Goal: Task Accomplishment & Management: Manage account settings

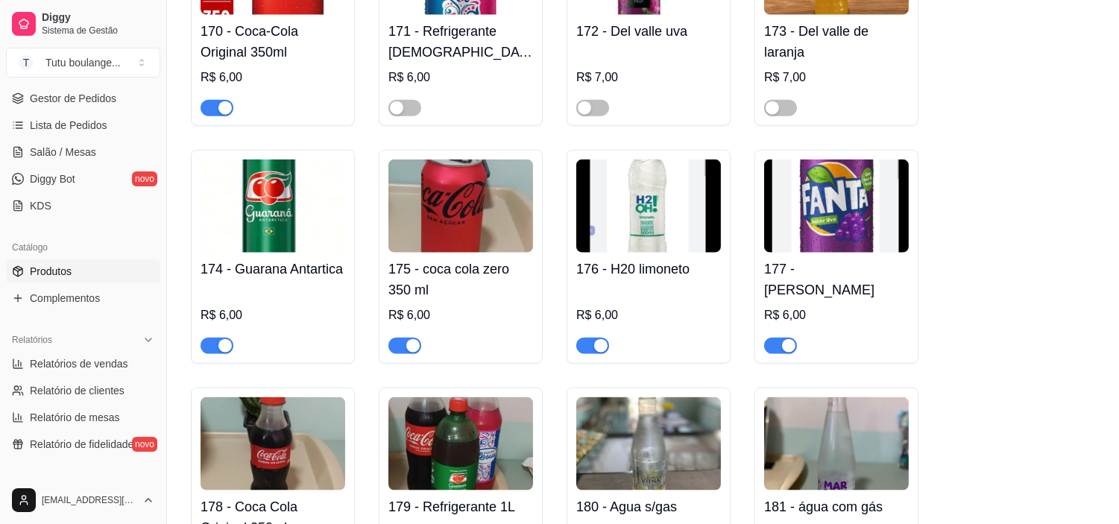
scroll to position [3312, 0]
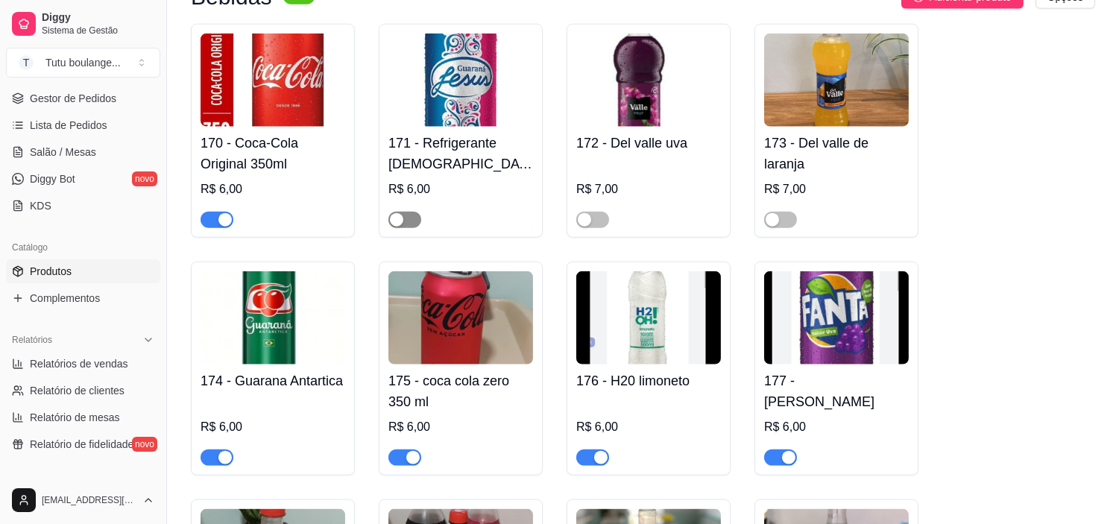
click at [413, 228] on span "button" at bounding box center [404, 220] width 33 height 16
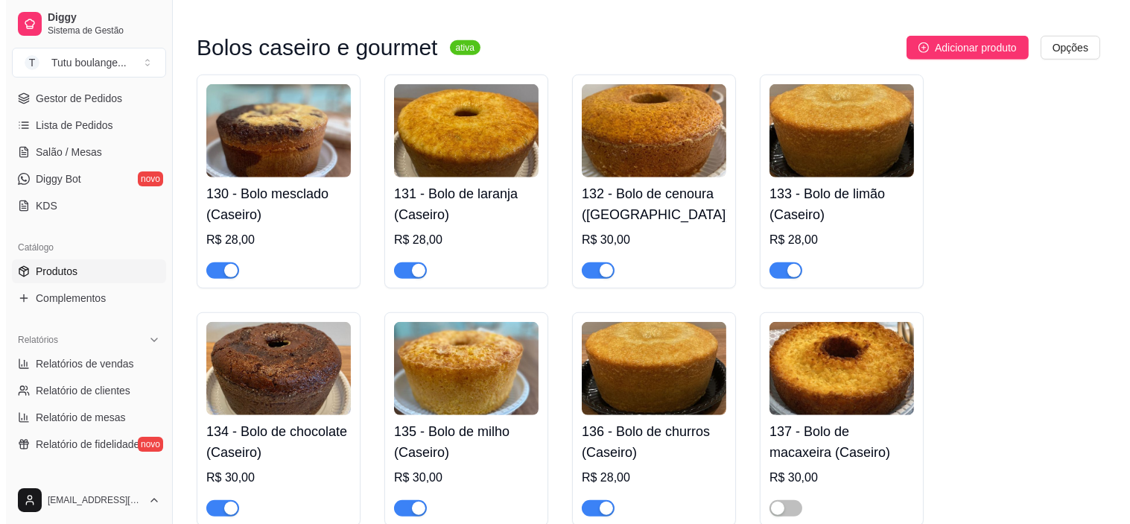
scroll to position [1987, 0]
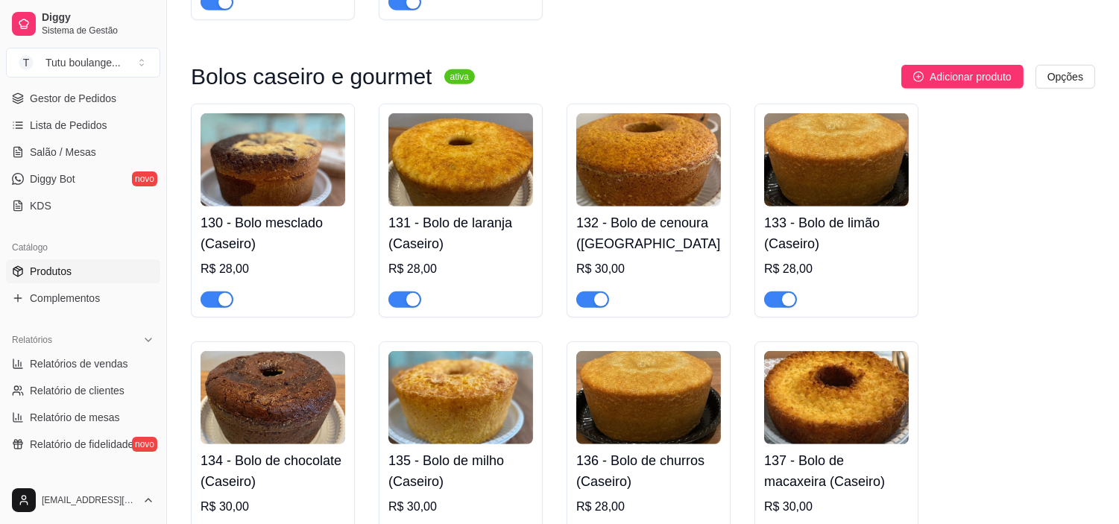
click at [288, 228] on h4 "130 - Bolo mesclado (Caseiro)" at bounding box center [272, 233] width 145 height 42
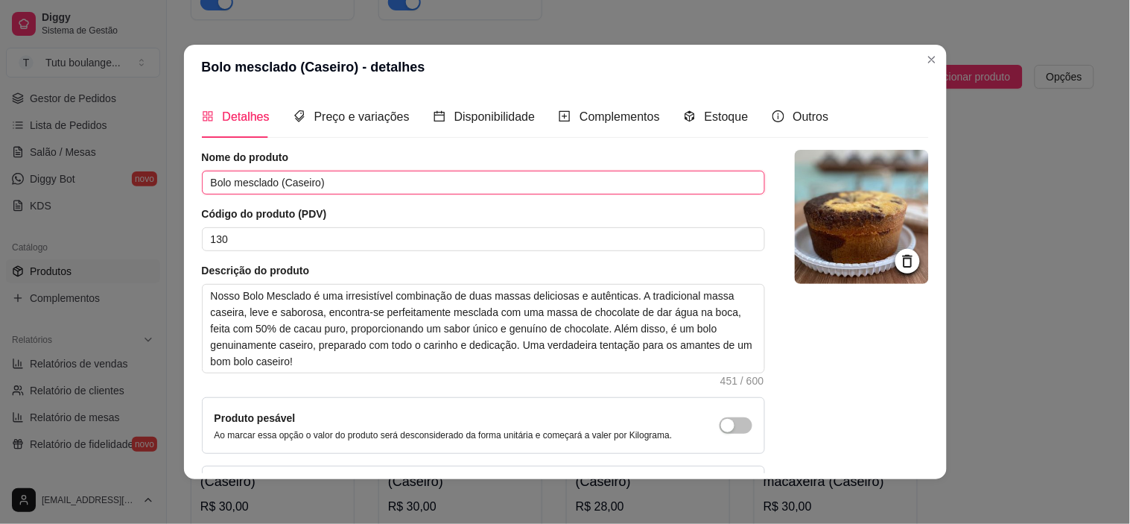
click at [348, 180] on input "Bolo mesclado (Caseiro)" at bounding box center [483, 183] width 563 height 24
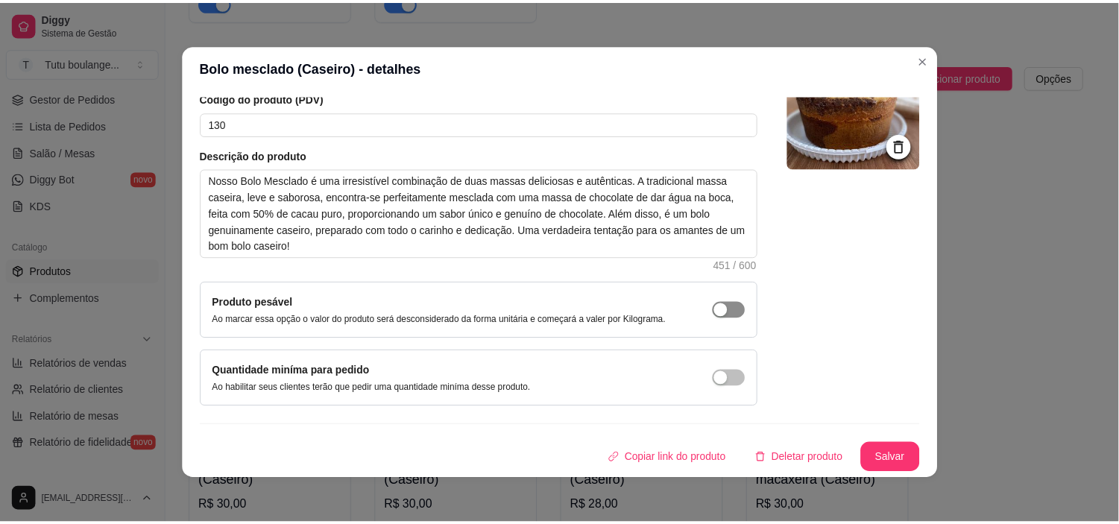
scroll to position [3, 0]
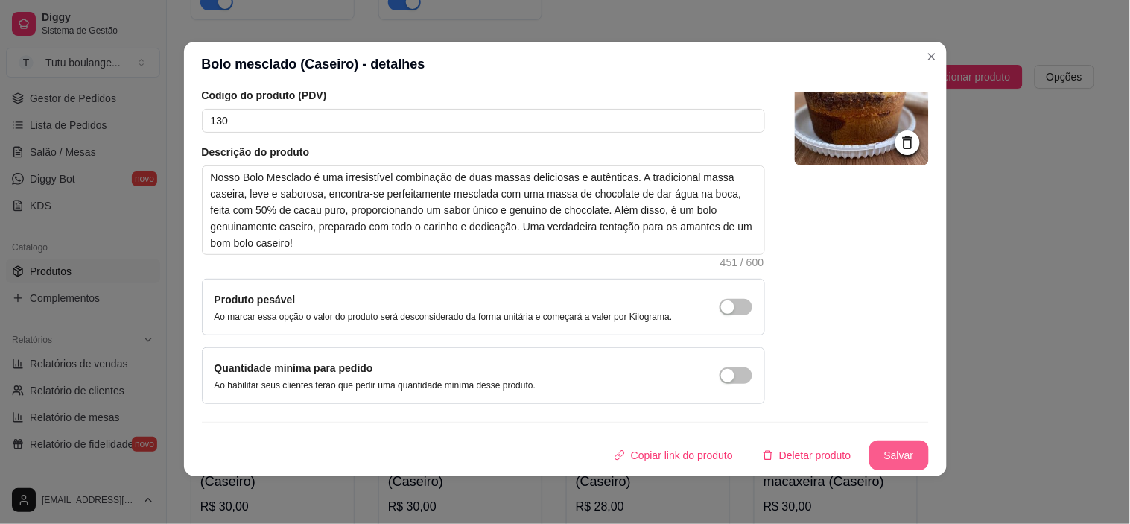
type input "Bolo mesclado (metade chocolate e metade coco)"
click at [874, 452] on button "Salvar" at bounding box center [900, 455] width 60 height 30
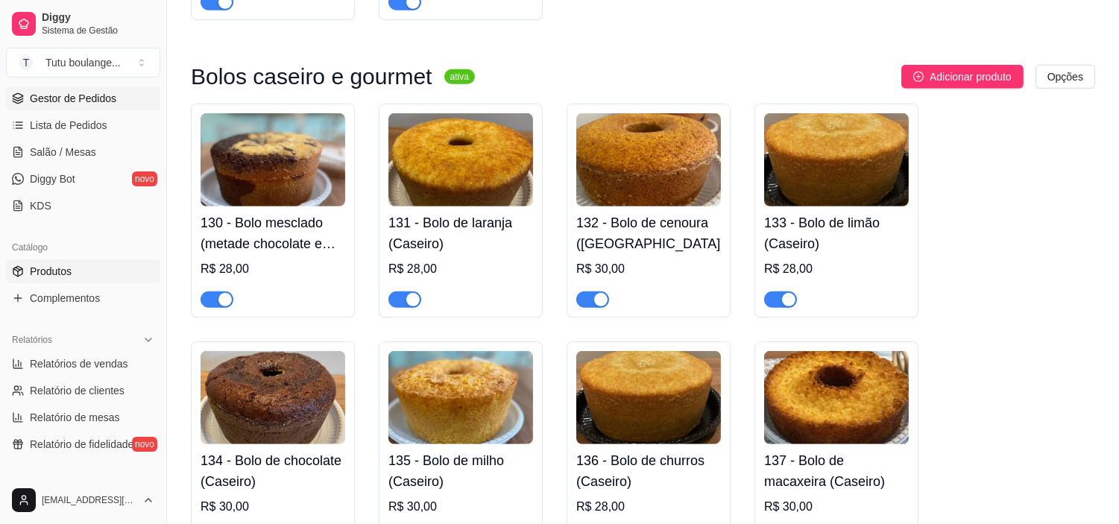
click at [83, 98] on span "Gestor de Pedidos" at bounding box center [73, 98] width 86 height 15
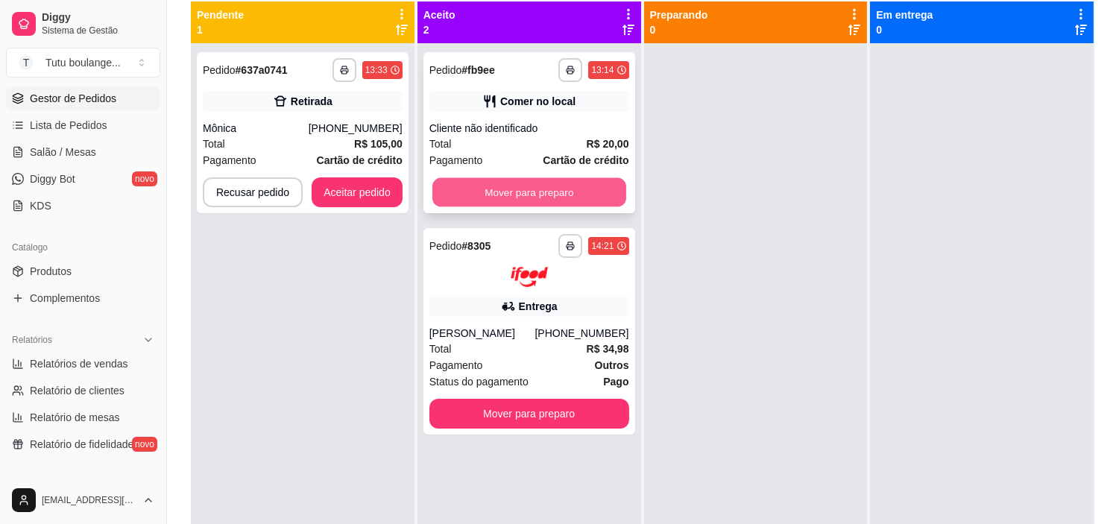
click at [489, 194] on button "Mover para preparo" at bounding box center [529, 192] width 194 height 29
click at [489, 194] on div "Mover para preparo" at bounding box center [529, 192] width 200 height 30
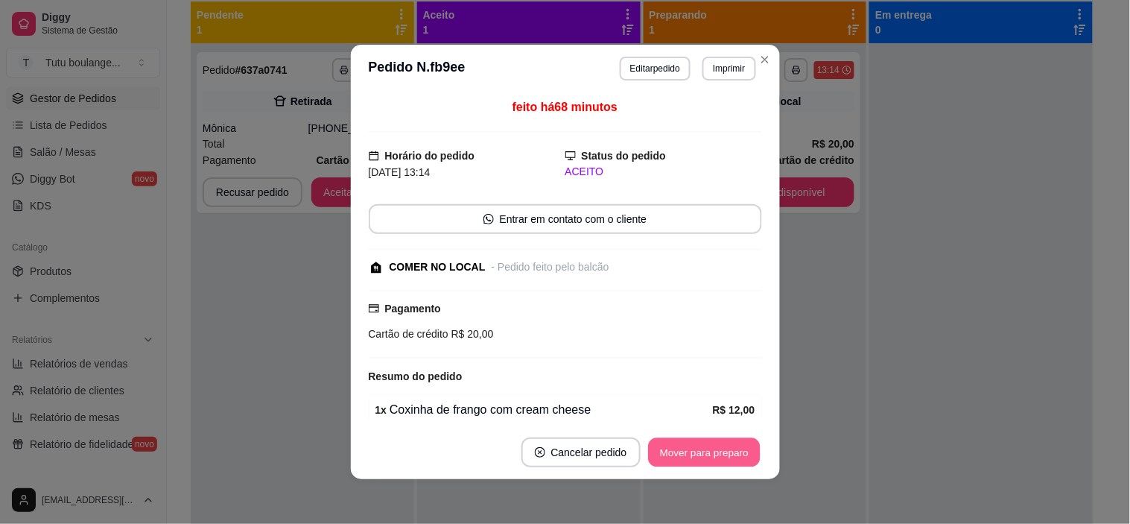
click at [710, 452] on button "Mover para preparo" at bounding box center [704, 452] width 112 height 29
click at [712, 450] on button "Mover para retirada disponível" at bounding box center [679, 452] width 165 height 30
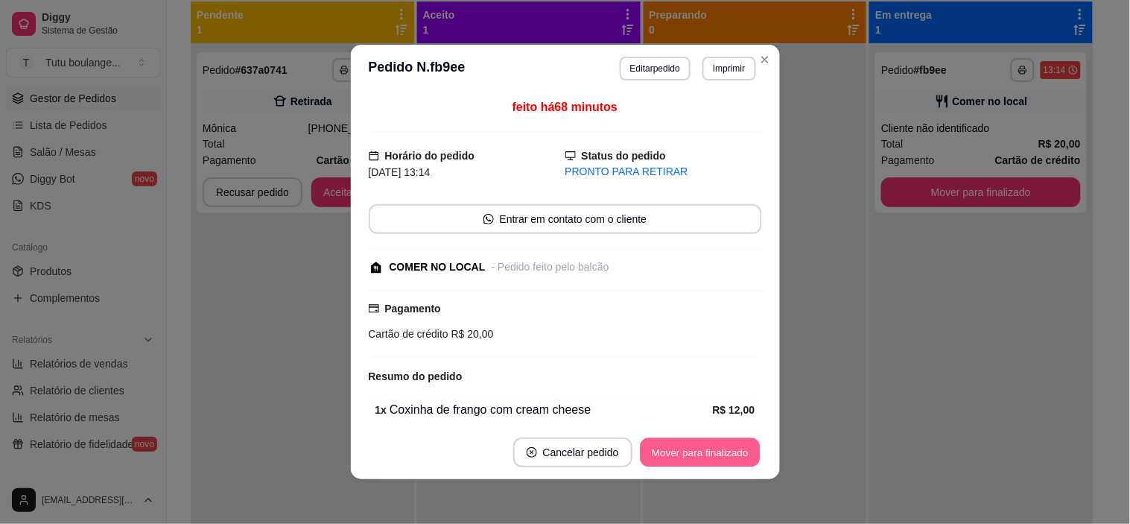
click at [713, 452] on button "Mover para finalizado" at bounding box center [700, 452] width 120 height 29
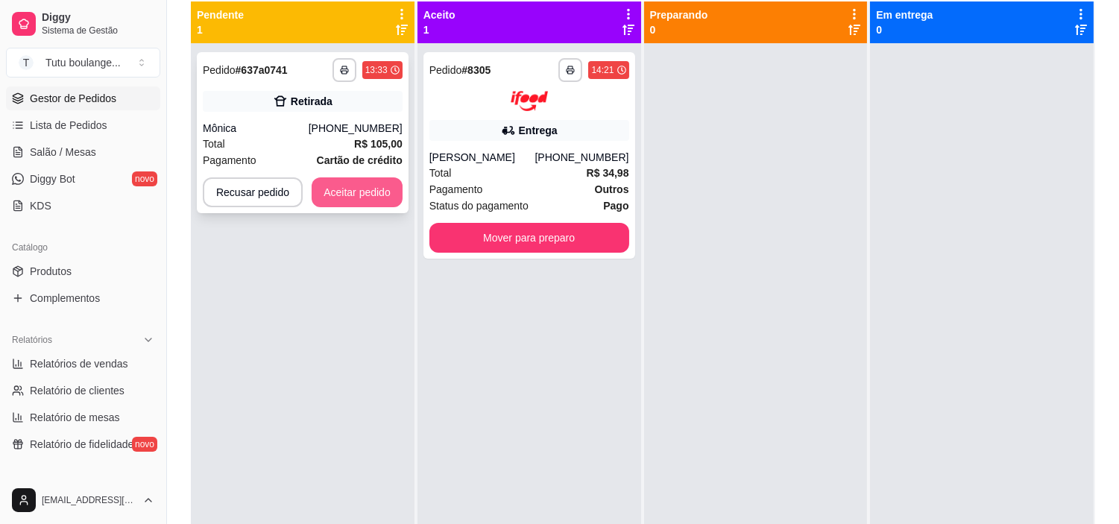
click at [375, 187] on button "Aceitar pedido" at bounding box center [356, 192] width 91 height 30
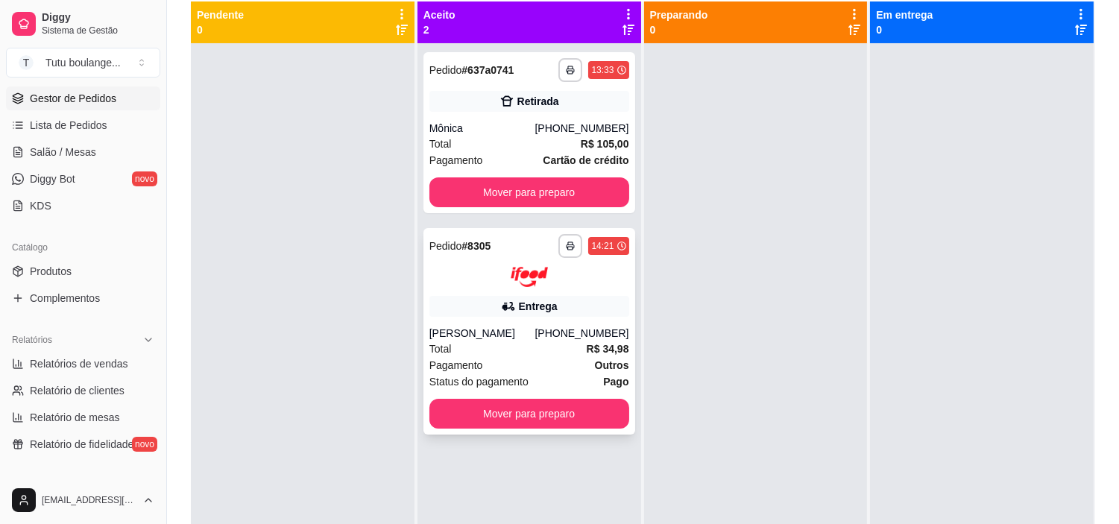
click at [578, 282] on div at bounding box center [529, 277] width 200 height 20
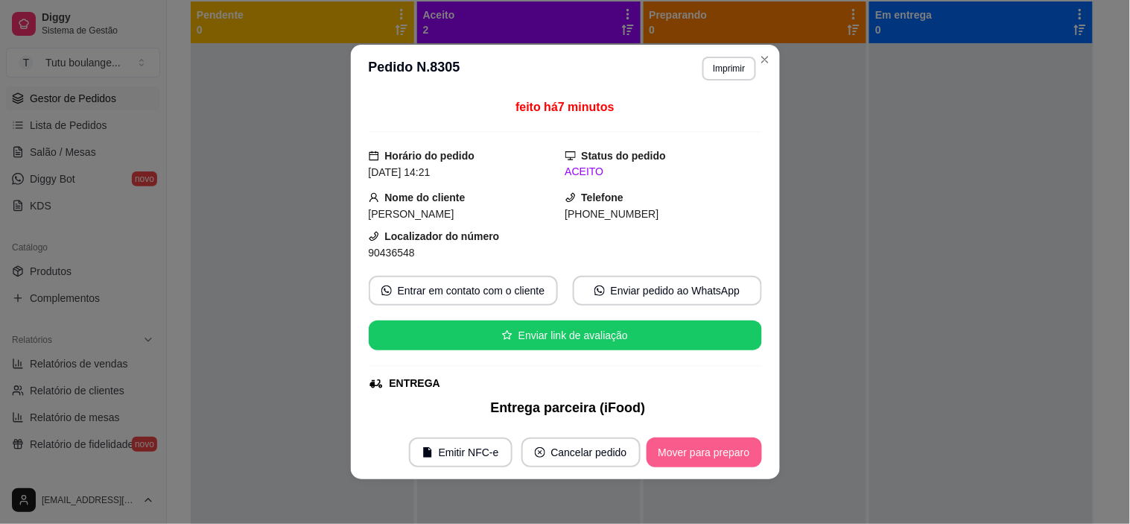
click at [726, 458] on button "Mover para preparo" at bounding box center [705, 452] width 116 height 30
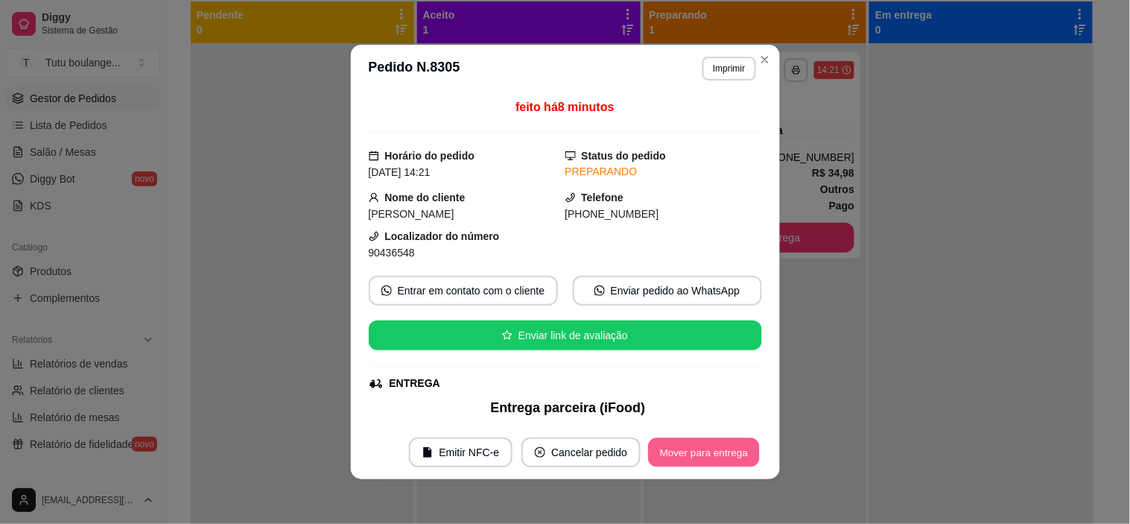
click at [713, 447] on button "Mover para entrega" at bounding box center [705, 452] width 112 height 29
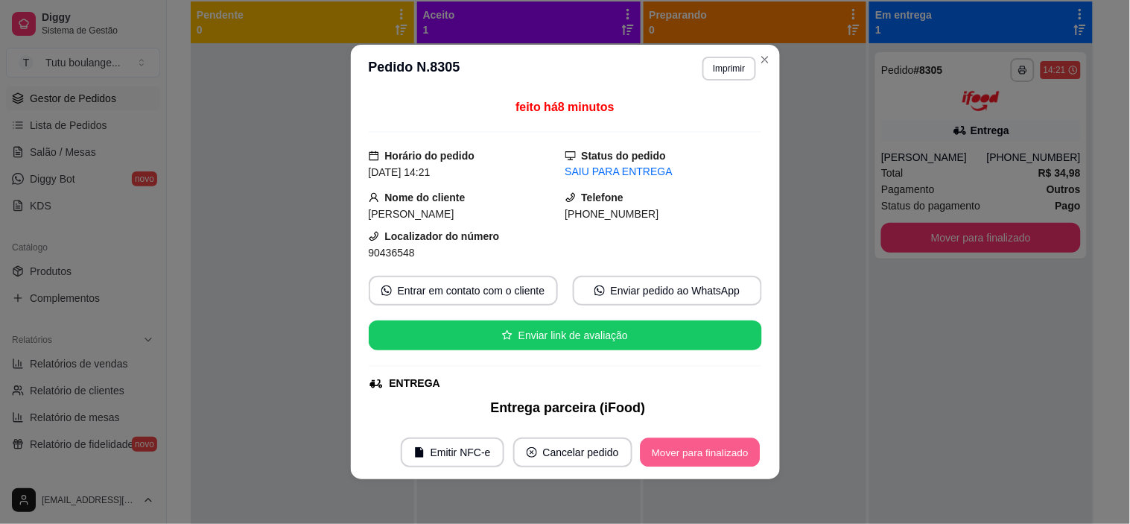
click at [718, 452] on button "Mover para finalizado" at bounding box center [700, 452] width 120 height 29
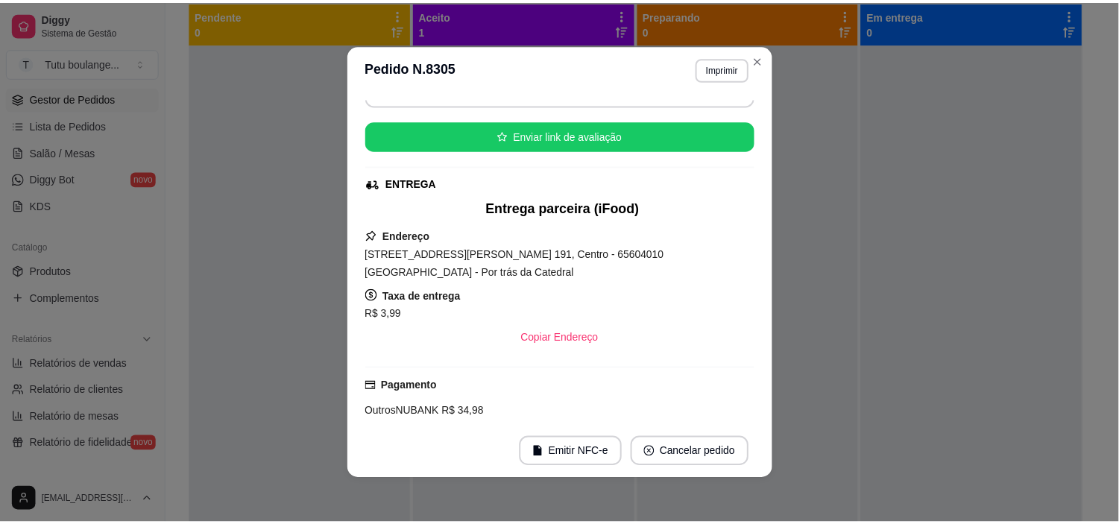
scroll to position [3, 0]
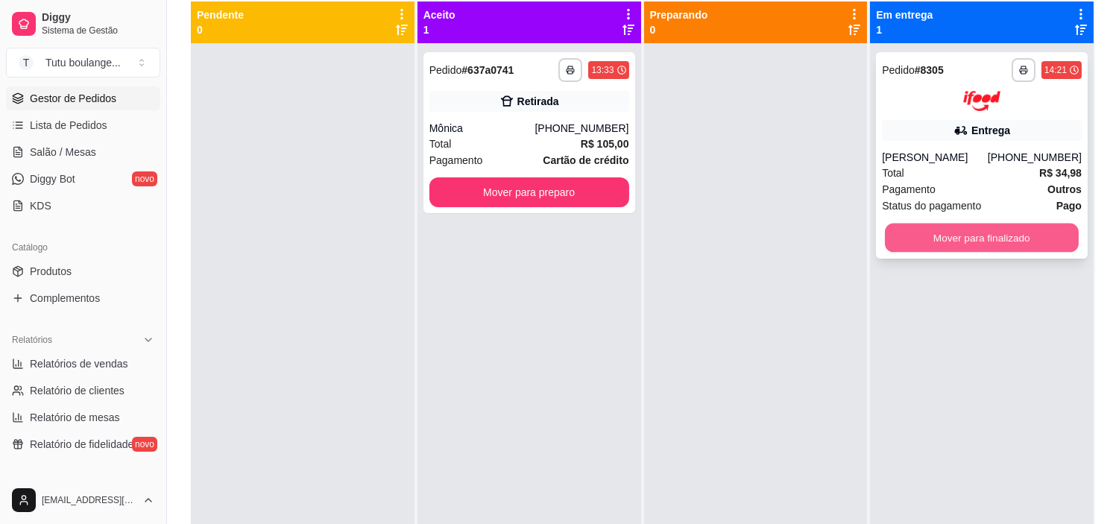
click at [990, 252] on button "Mover para finalizado" at bounding box center [982, 237] width 194 height 29
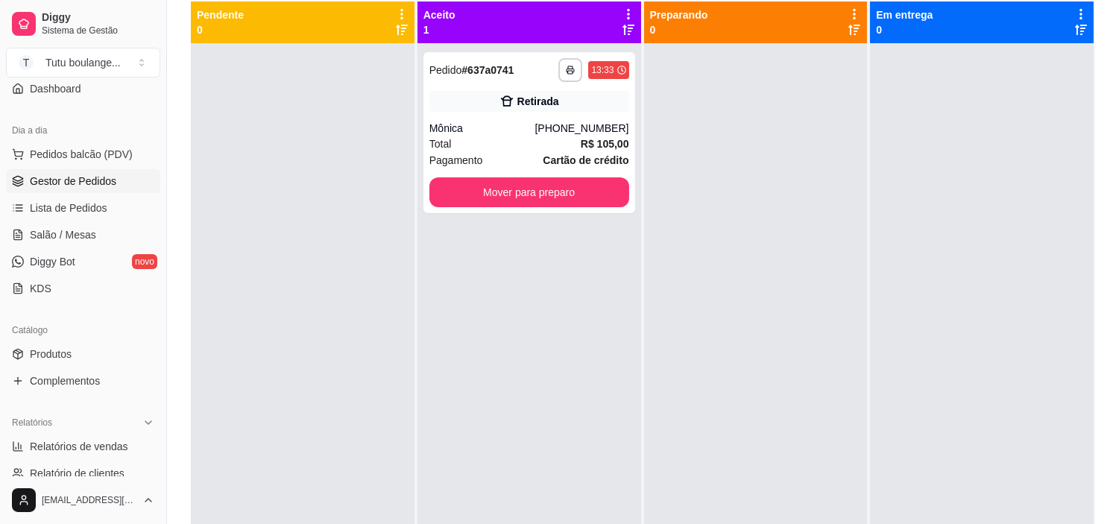
scroll to position [217, 0]
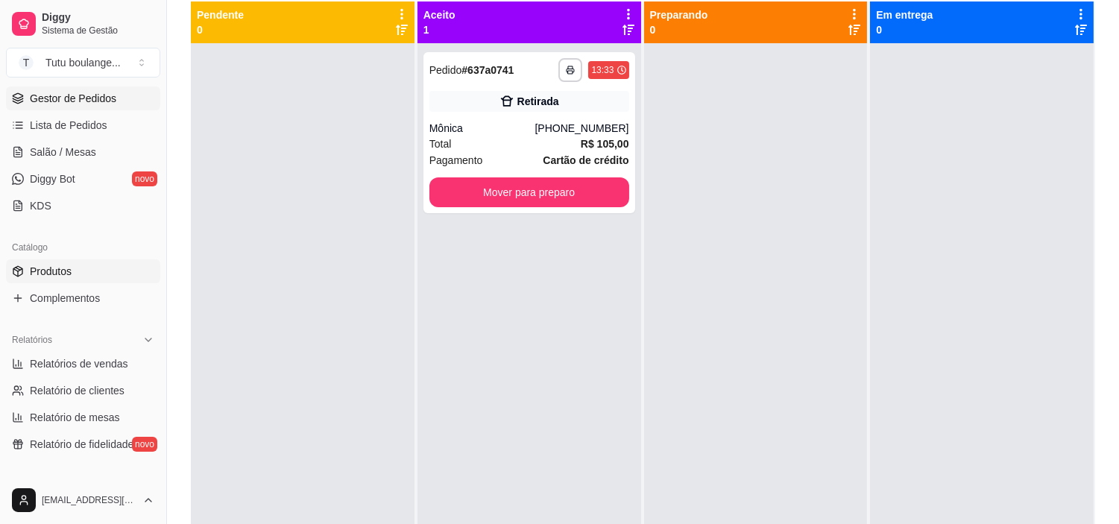
click at [109, 273] on link "Produtos" at bounding box center [83, 271] width 154 height 24
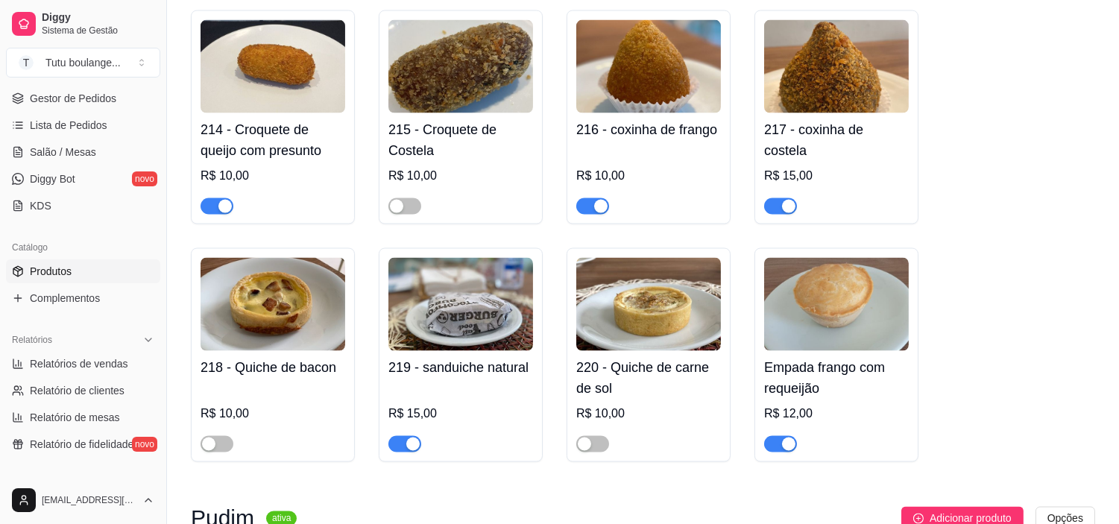
scroll to position [4637, 0]
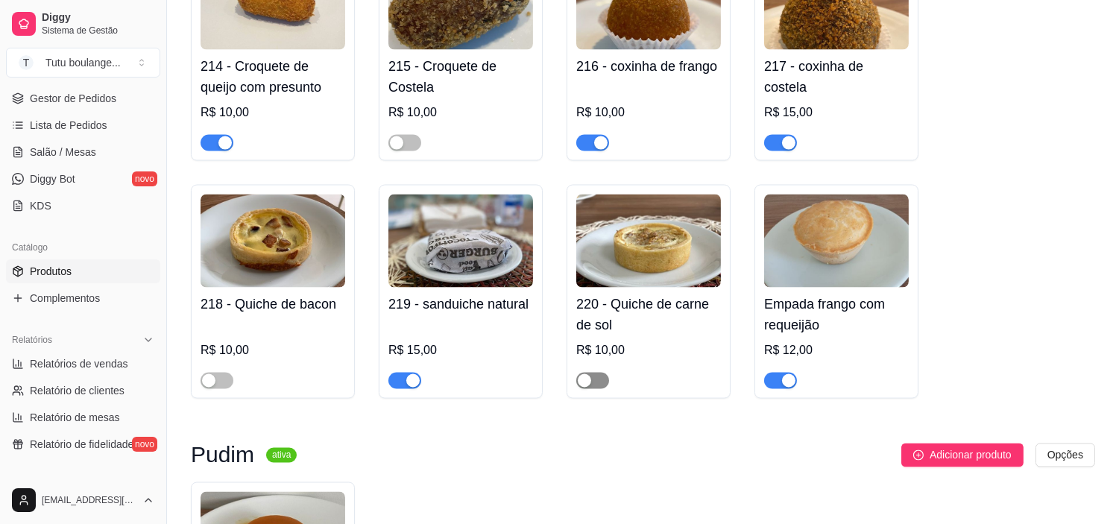
click at [598, 375] on span "button" at bounding box center [592, 381] width 33 height 16
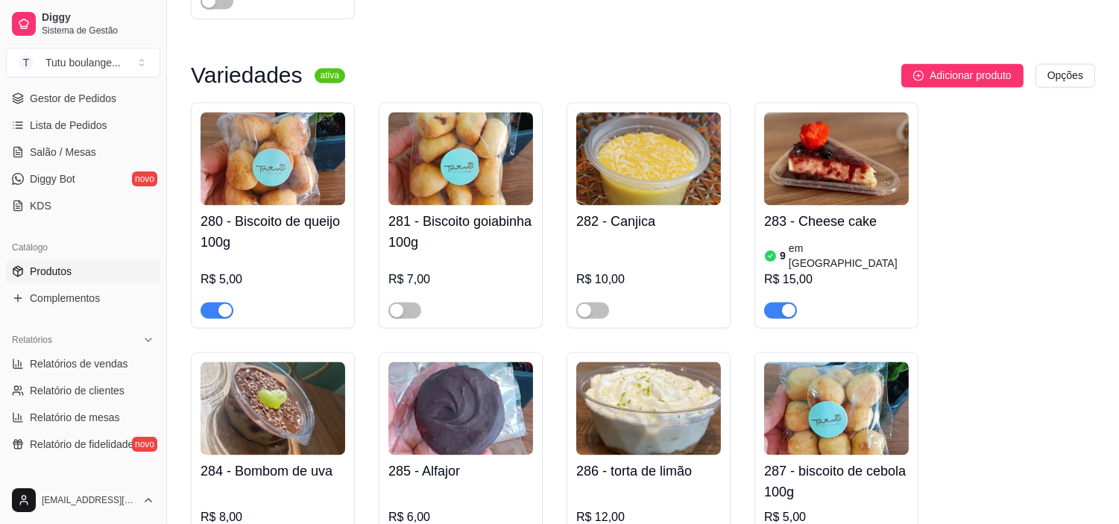
scroll to position [5299, 0]
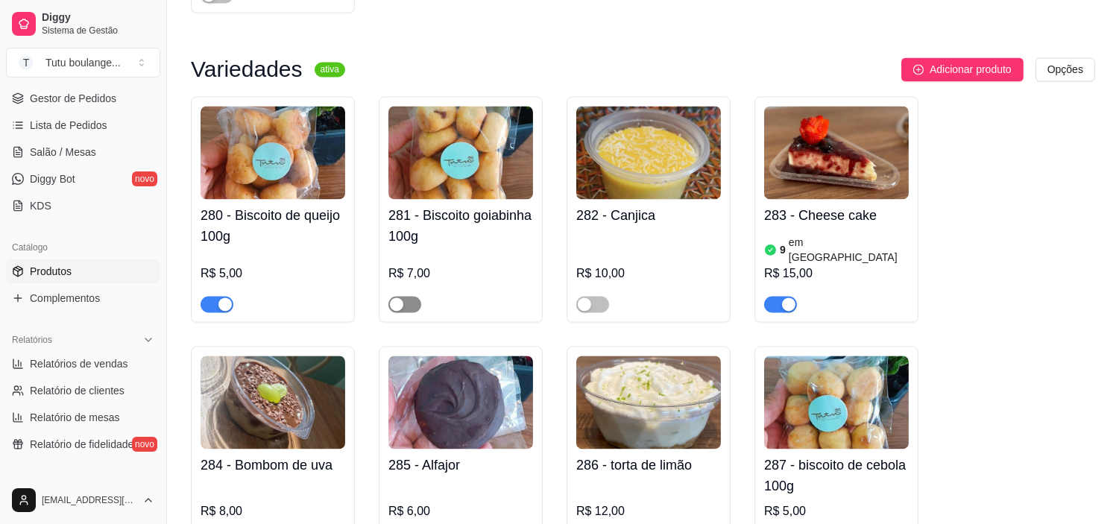
click at [414, 296] on span "button" at bounding box center [404, 304] width 33 height 16
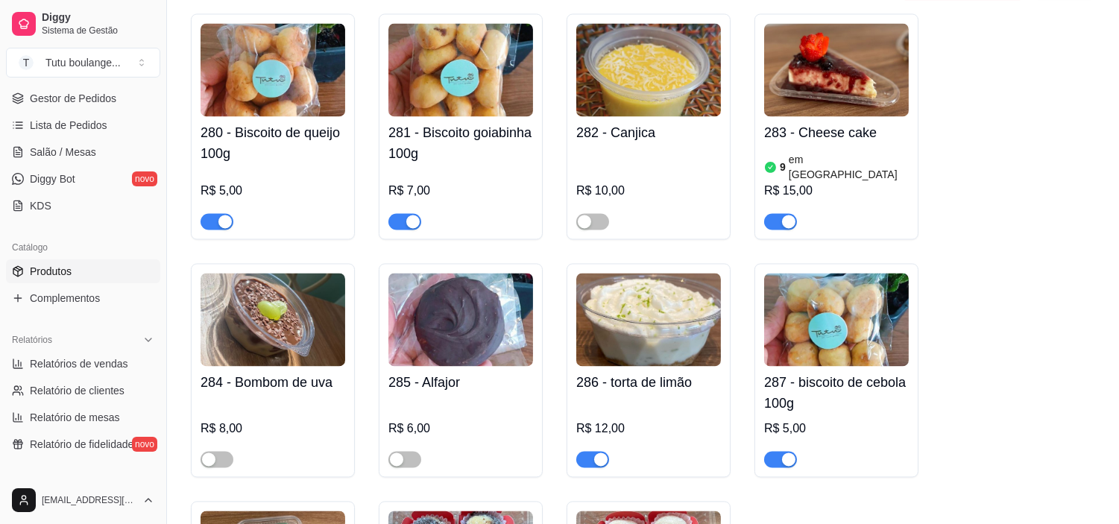
click at [779, 451] on button "button" at bounding box center [780, 459] width 33 height 16
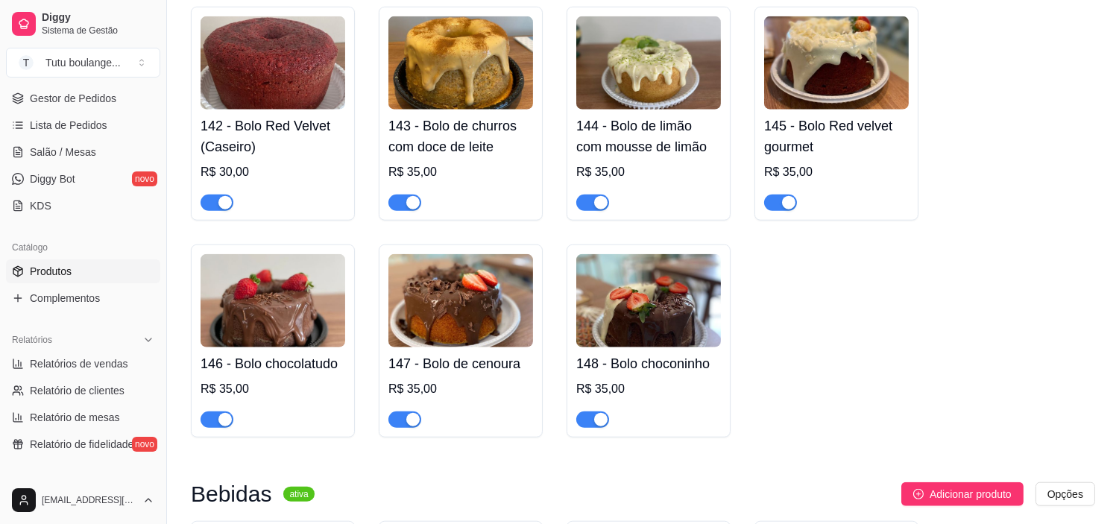
scroll to position [3146, 0]
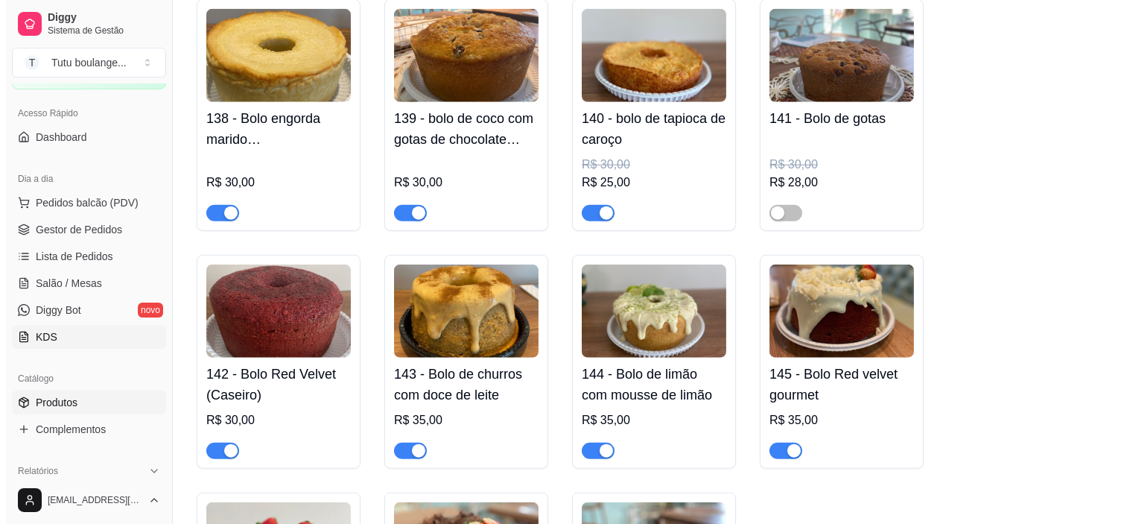
scroll to position [51, 0]
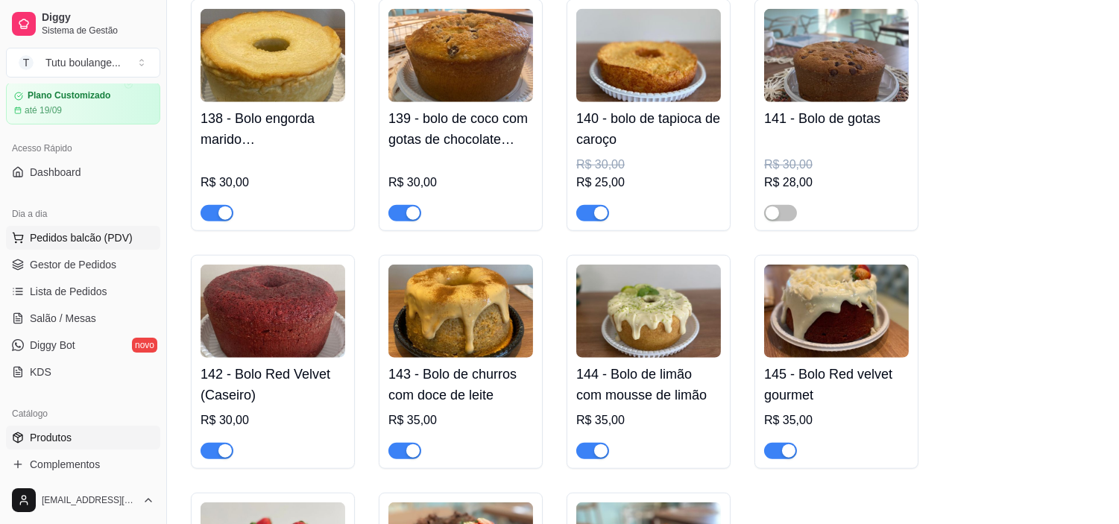
click at [108, 247] on button "Pedidos balcão (PDV)" at bounding box center [83, 238] width 154 height 24
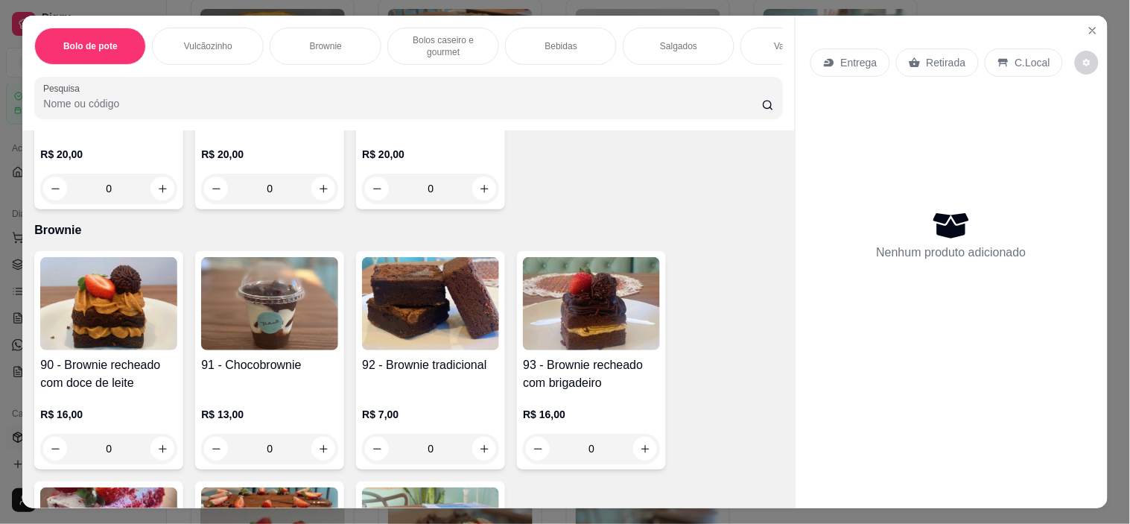
scroll to position [579, 0]
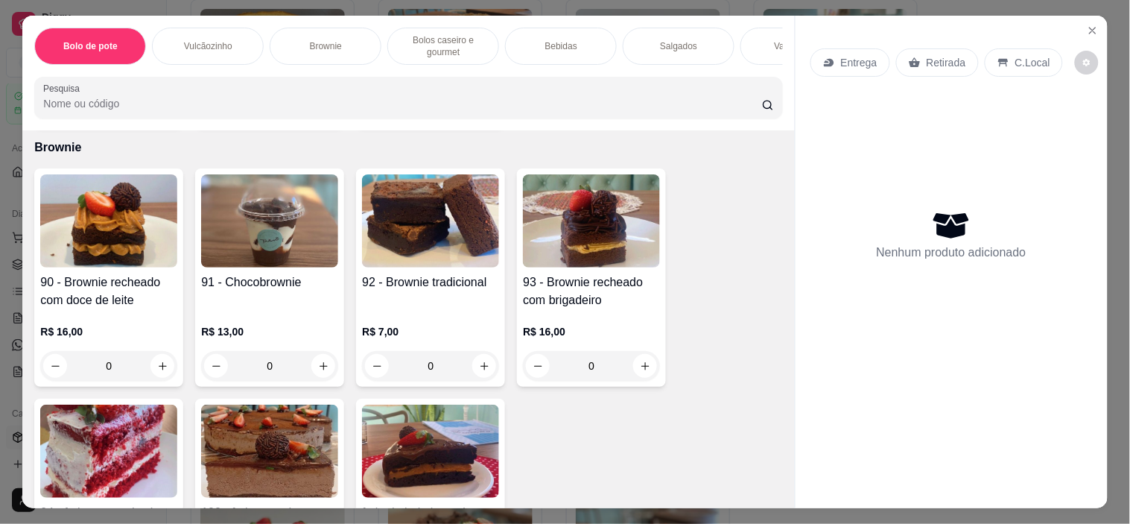
click at [154, 375] on div "0" at bounding box center [108, 366] width 137 height 30
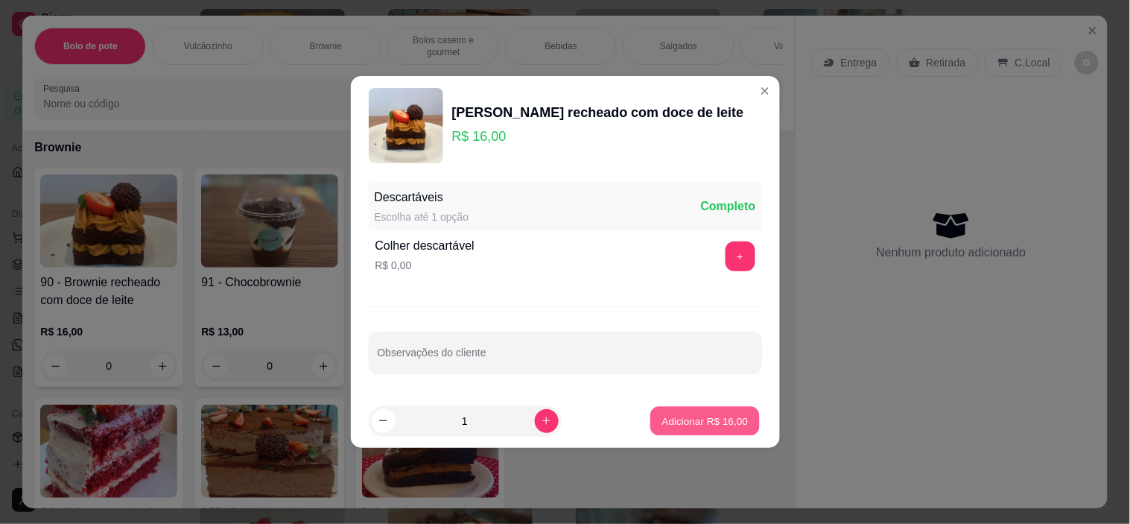
click at [708, 420] on p "Adicionar R$ 16,00" at bounding box center [705, 421] width 86 height 14
type input "1"
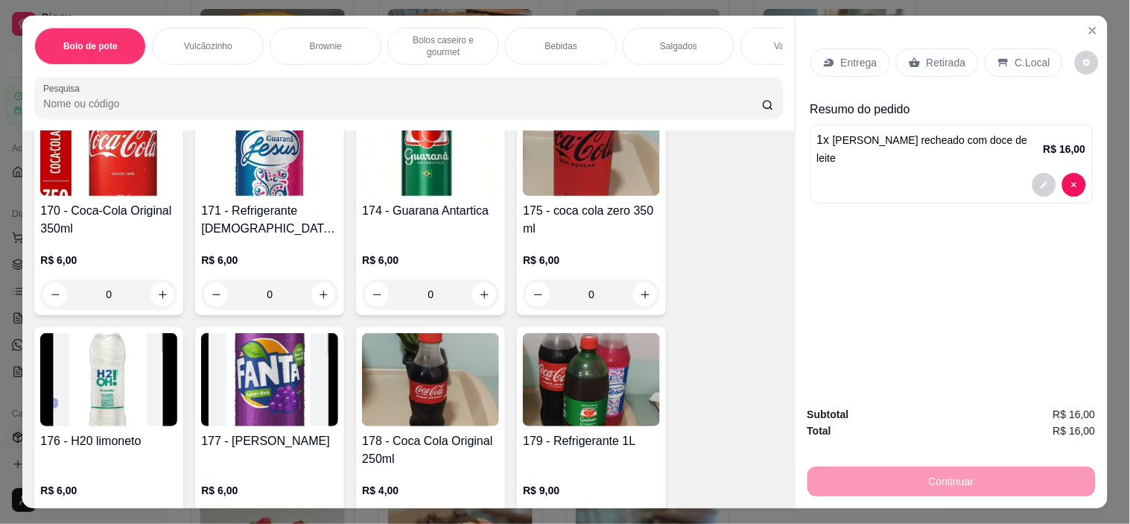
scroll to position [2318, 0]
click at [642, 300] on icon "increase-product-quantity" at bounding box center [645, 293] width 11 height 11
type input "1"
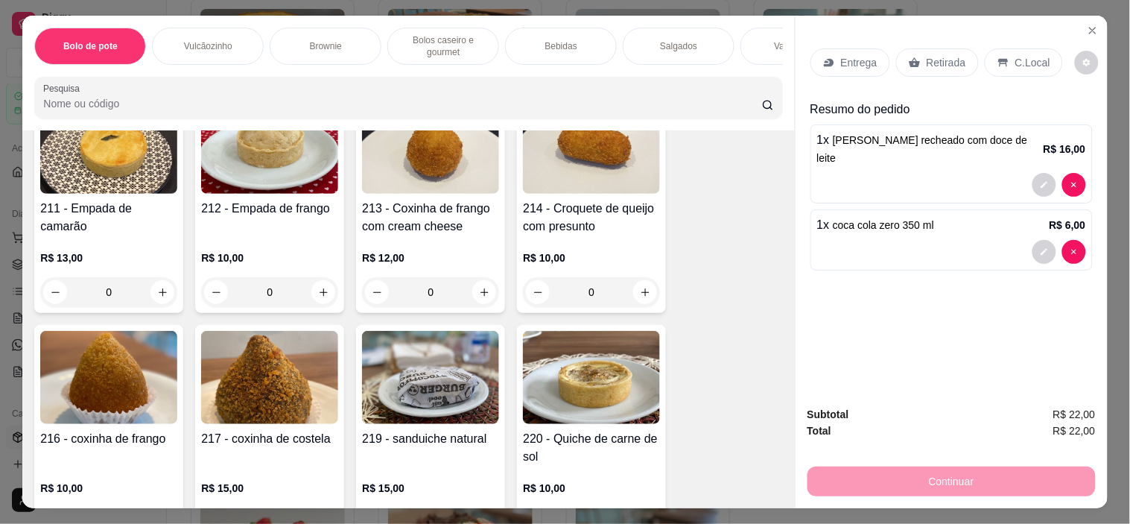
scroll to position [3063, 0]
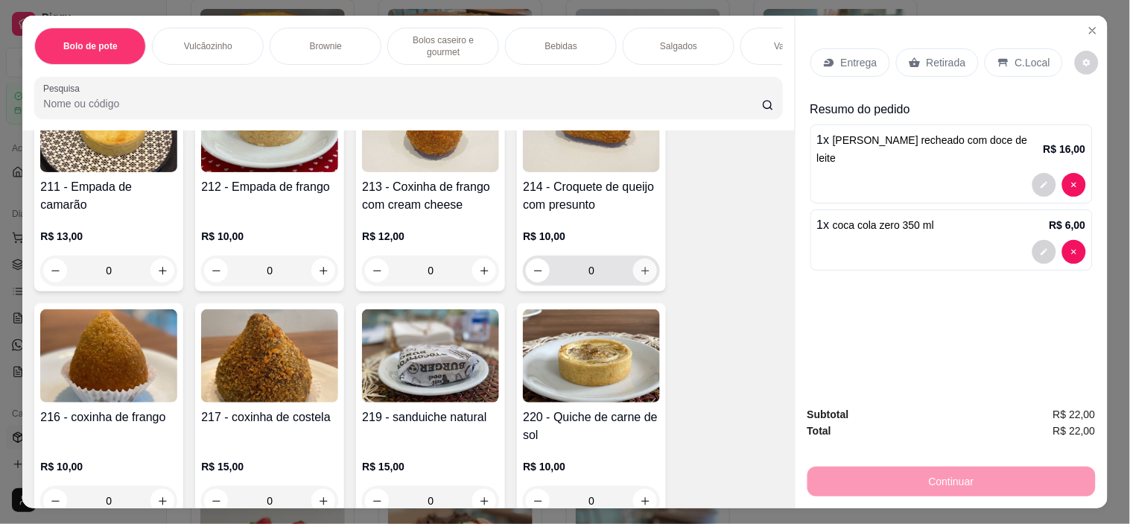
click at [640, 265] on icon "increase-product-quantity" at bounding box center [645, 270] width 11 height 11
click at [642, 267] on icon "increase-product-quantity" at bounding box center [646, 271] width 8 height 8
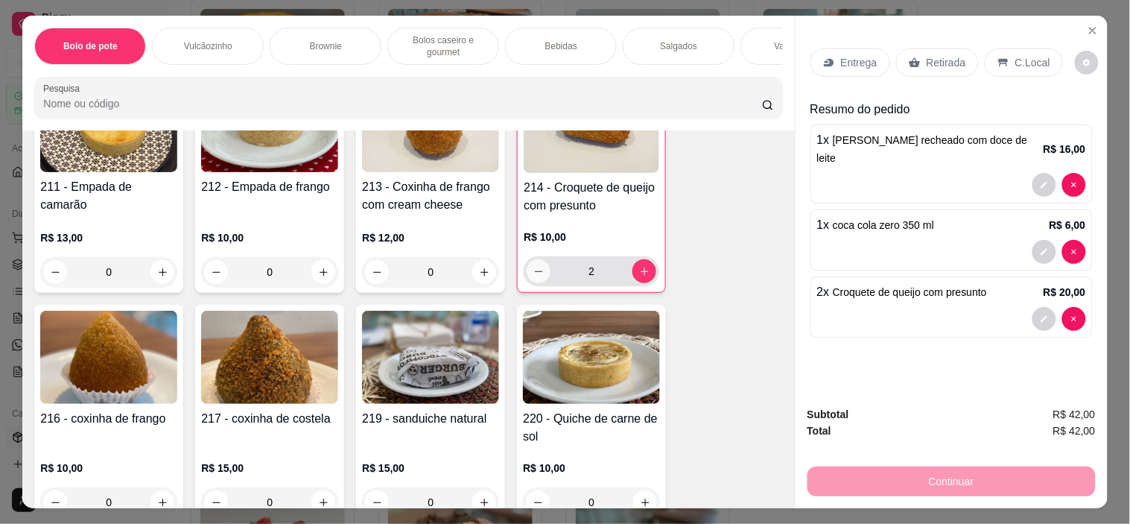
click at [534, 266] on icon "decrease-product-quantity" at bounding box center [539, 271] width 11 height 11
type input "1"
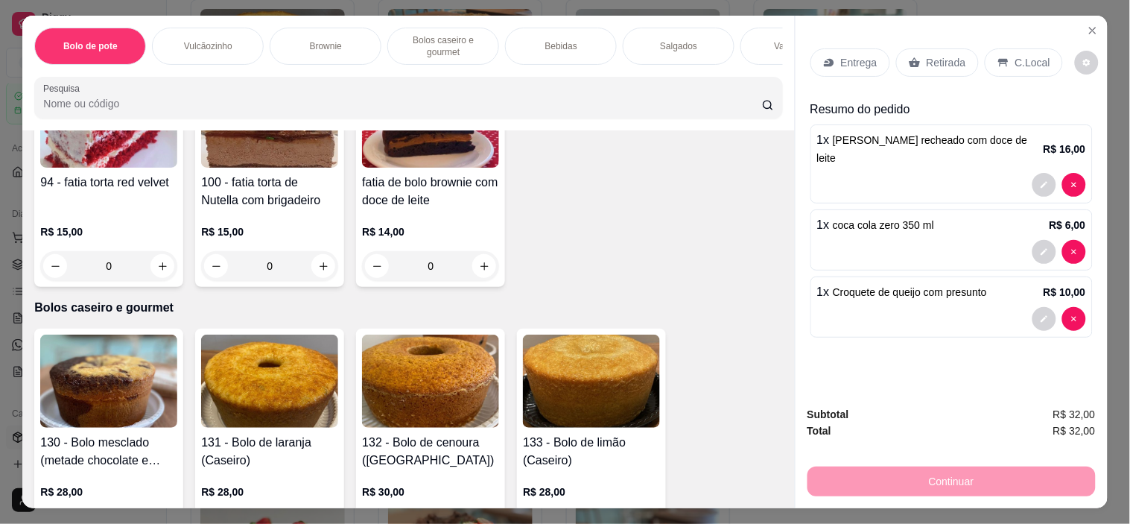
scroll to position [3004, 0]
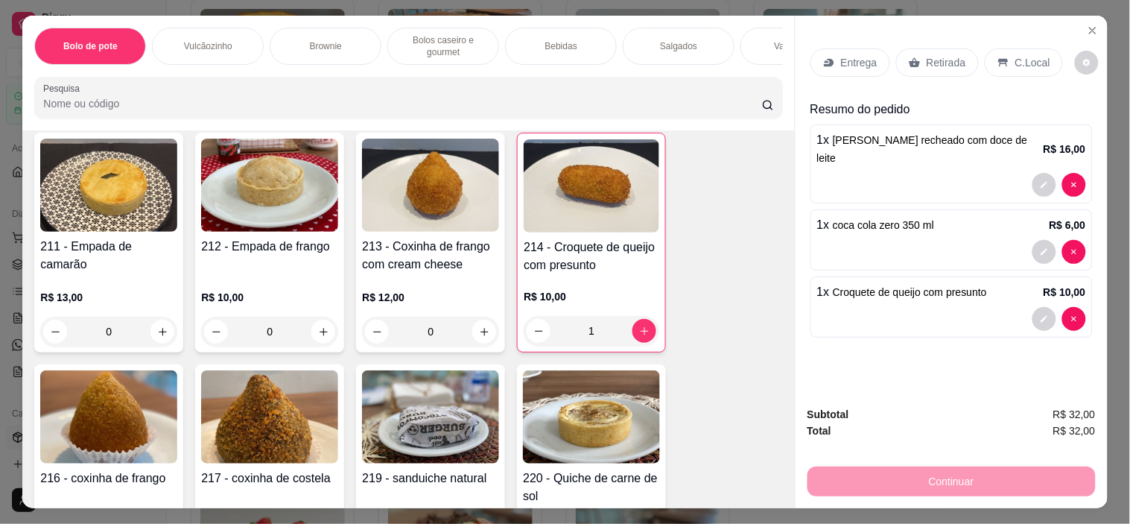
click at [759, 189] on div "211 - Empada de camarão R$ 13,00 0 212 - Empada de frango R$ 10,00 0 213 - Coxi…" at bounding box center [408, 473] width 748 height 680
click at [726, 130] on div "Bolo de pote Vulcãozinho Brownie Bolos caseiro e gourmet Bebidas Salgados Varie…" at bounding box center [408, 73] width 772 height 115
click at [1016, 55] on p "C.Local" at bounding box center [1033, 62] width 35 height 15
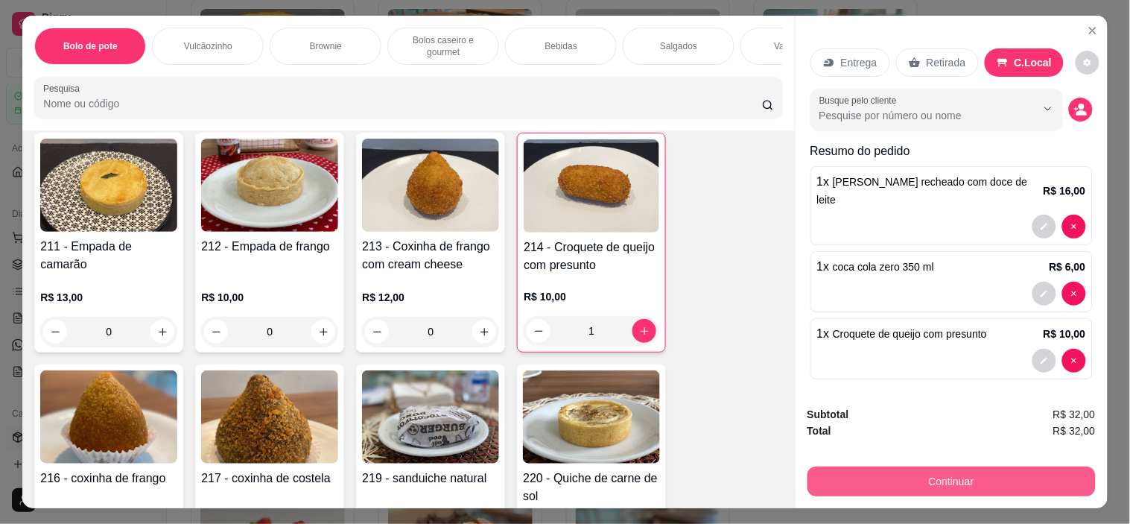
click at [961, 481] on button "Continuar" at bounding box center [952, 481] width 288 height 30
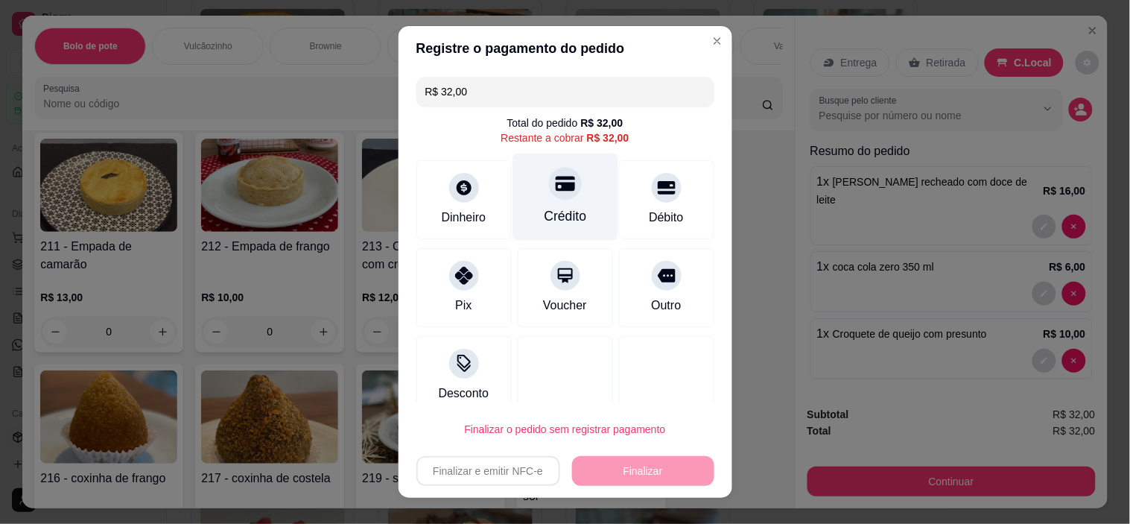
click at [555, 180] on icon at bounding box center [564, 184] width 19 height 15
type input "R$ 0,00"
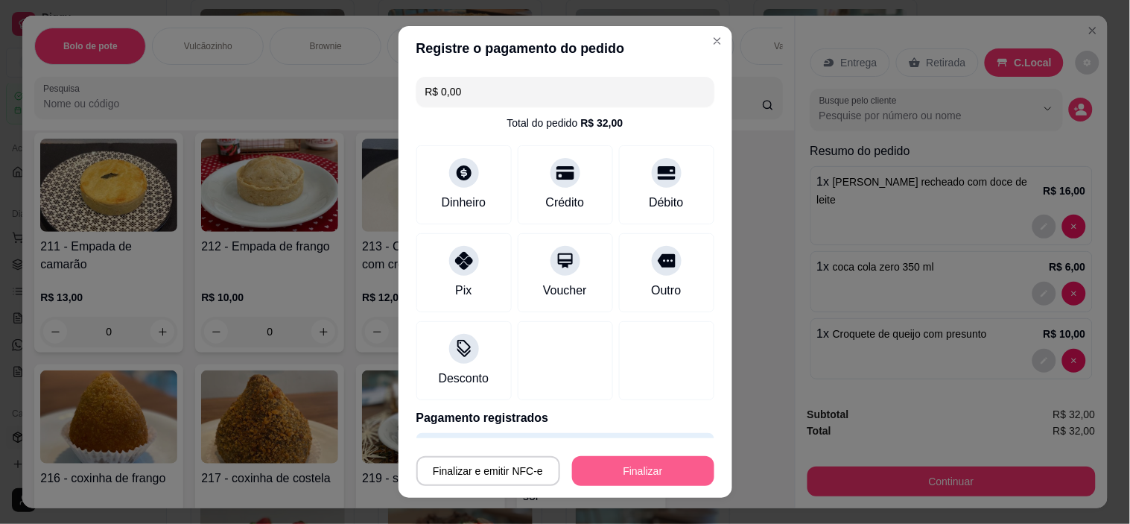
click at [673, 469] on button "Finalizar" at bounding box center [643, 471] width 142 height 30
type input "0"
type input "-R$ 32,00"
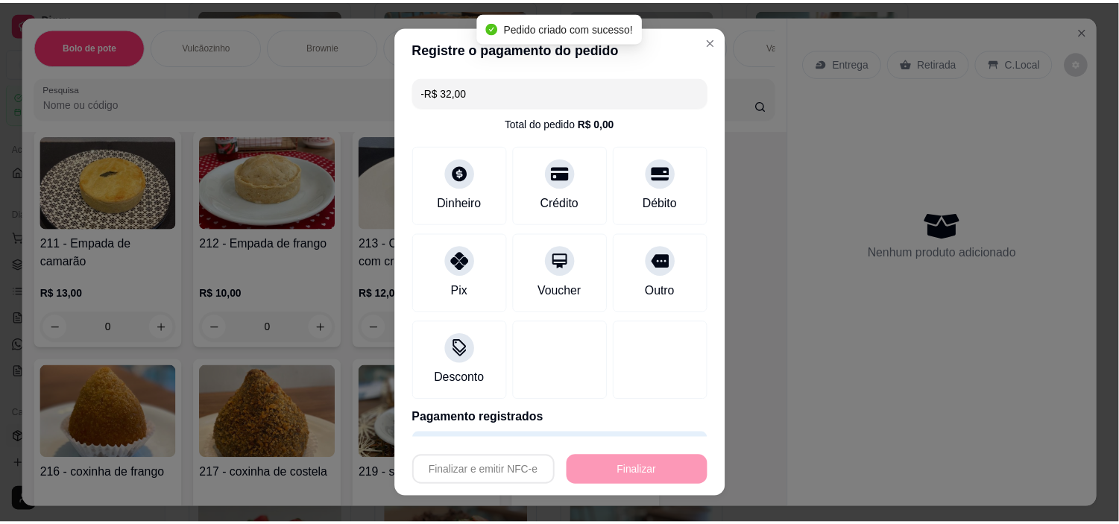
scroll to position [3000, 0]
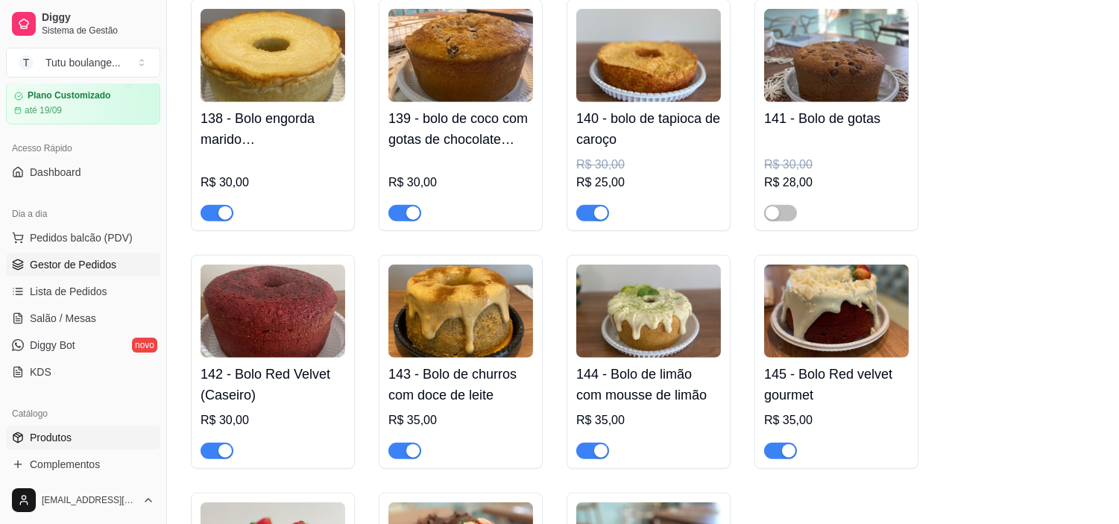
click at [71, 267] on span "Gestor de Pedidos" at bounding box center [73, 264] width 86 height 15
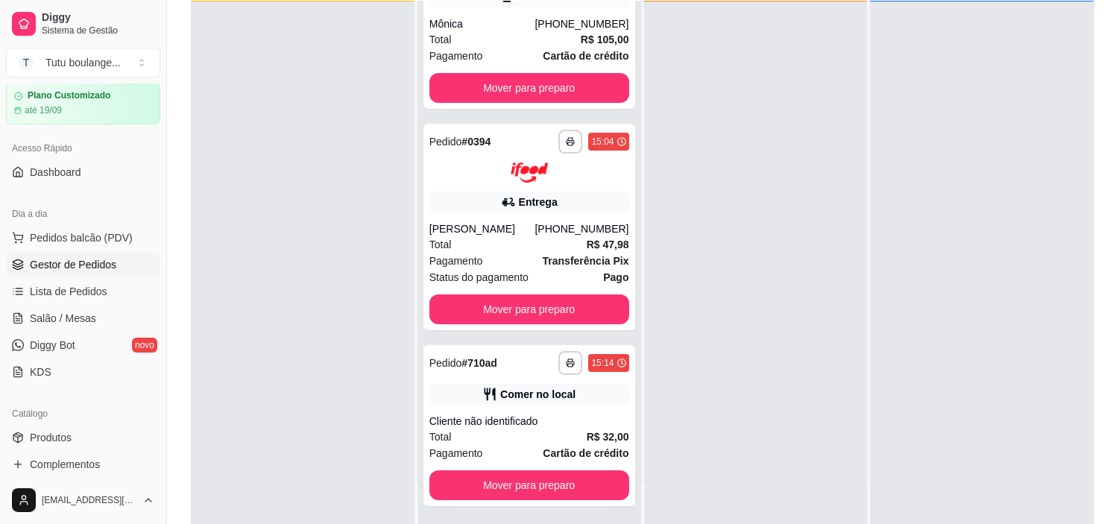
scroll to position [227, 0]
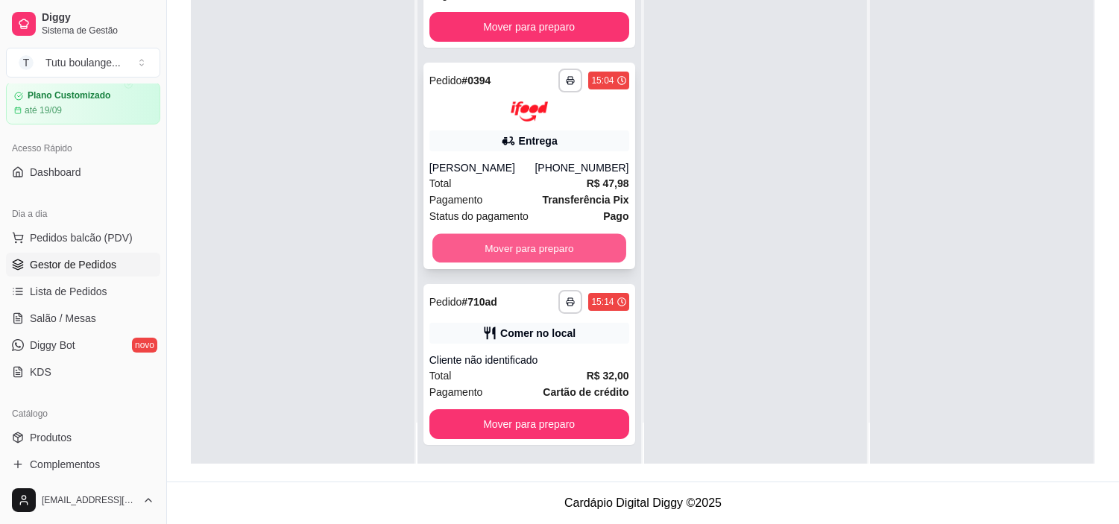
click at [581, 240] on button "Mover para preparo" at bounding box center [529, 247] width 194 height 29
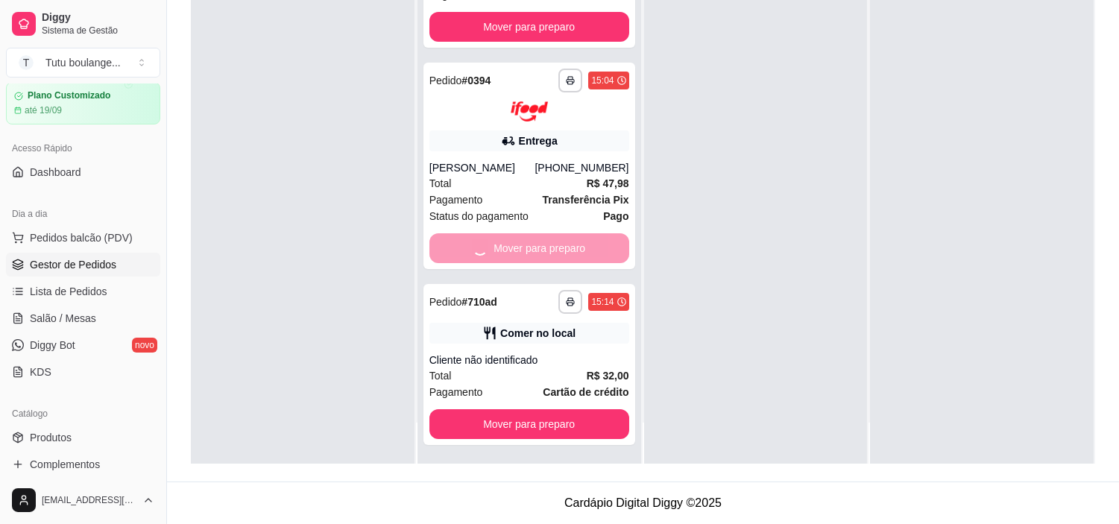
scroll to position [0, 0]
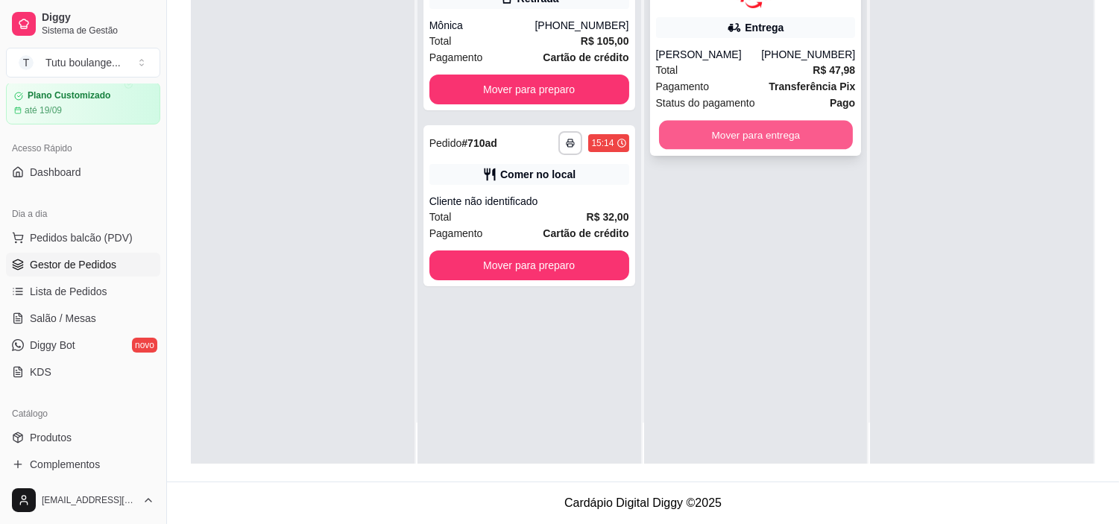
click at [806, 131] on button "Mover para entrega" at bounding box center [756, 134] width 194 height 29
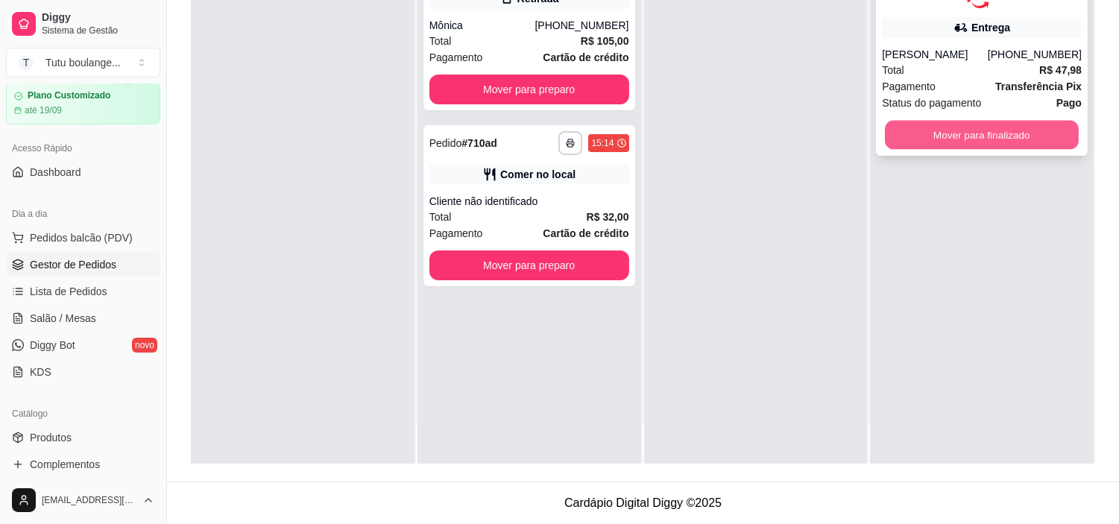
click at [985, 139] on button "Mover para finalizado" at bounding box center [982, 134] width 194 height 29
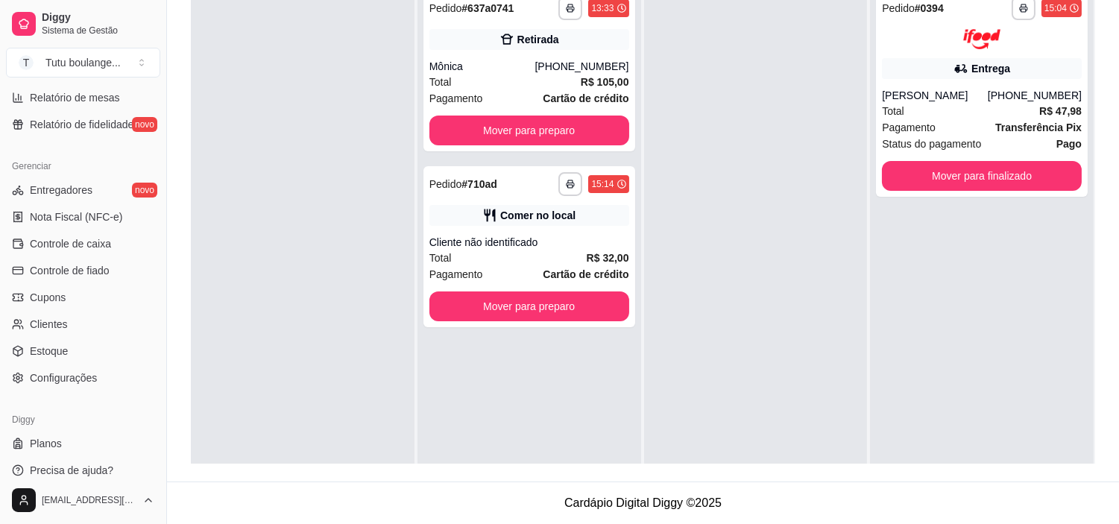
scroll to position [548, 0]
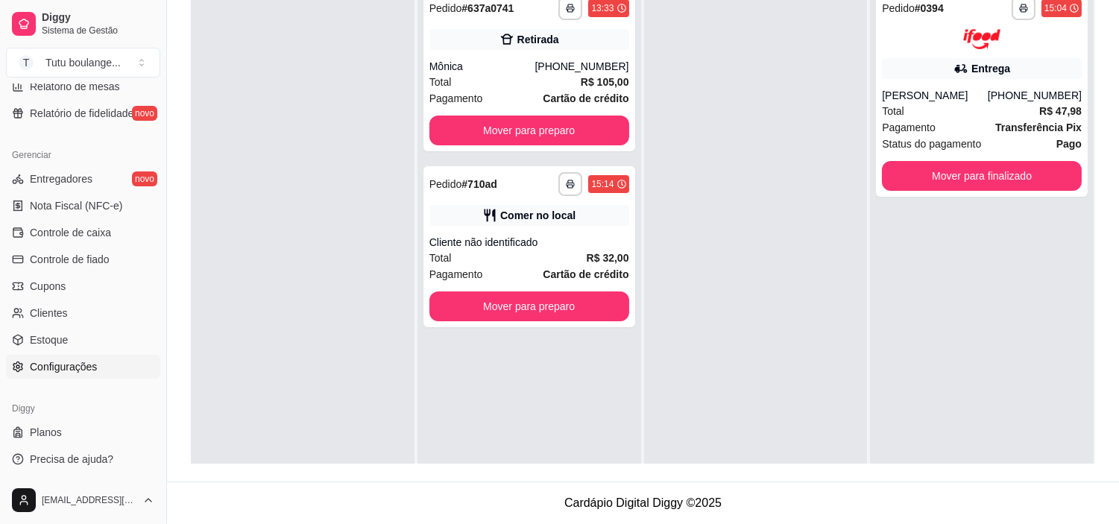
click at [79, 365] on span "Configurações" at bounding box center [63, 366] width 67 height 15
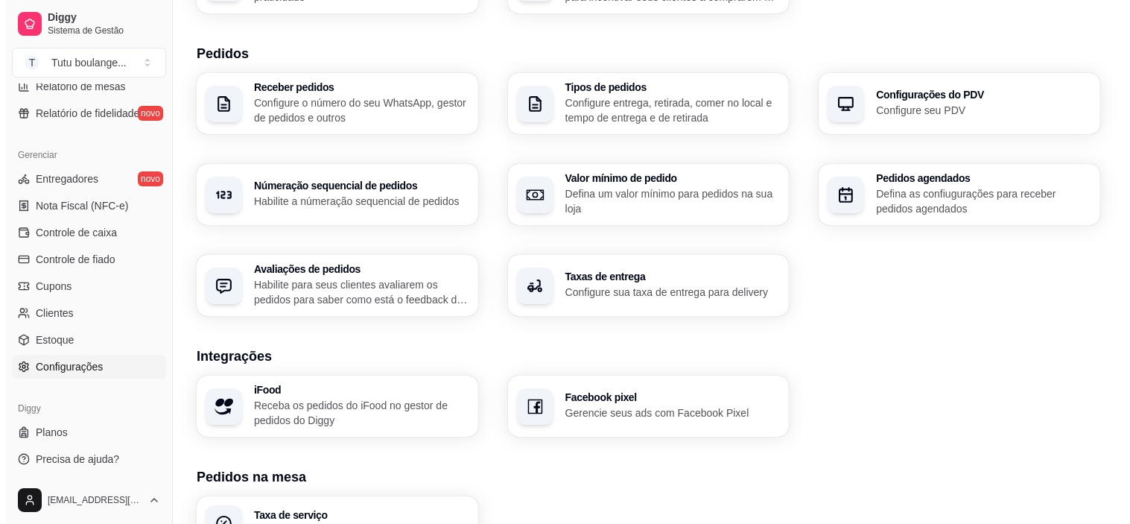
scroll to position [414, 0]
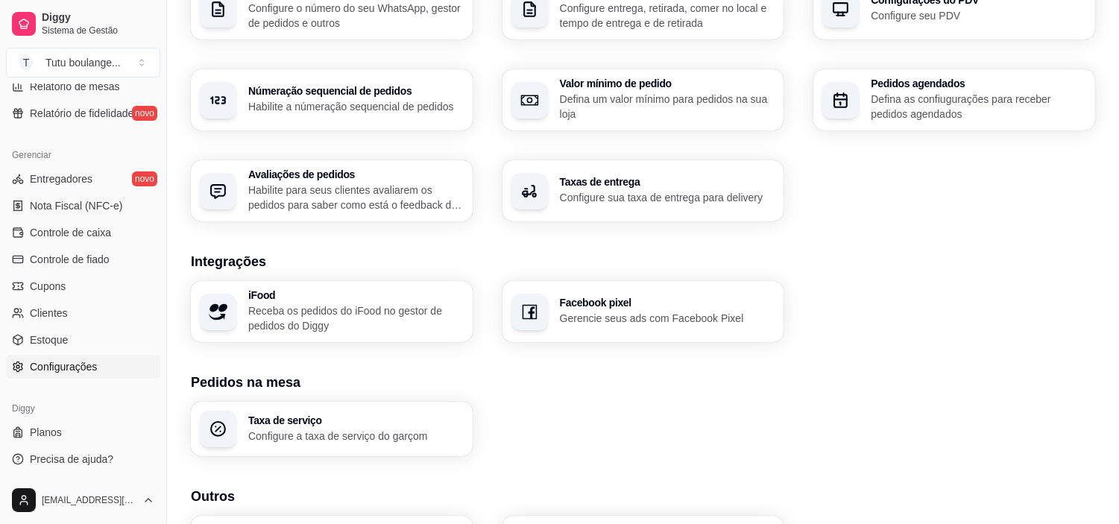
click at [341, 321] on p "Receba os pedidos do iFood no gestor de pedidos do Diggy" at bounding box center [355, 318] width 215 height 30
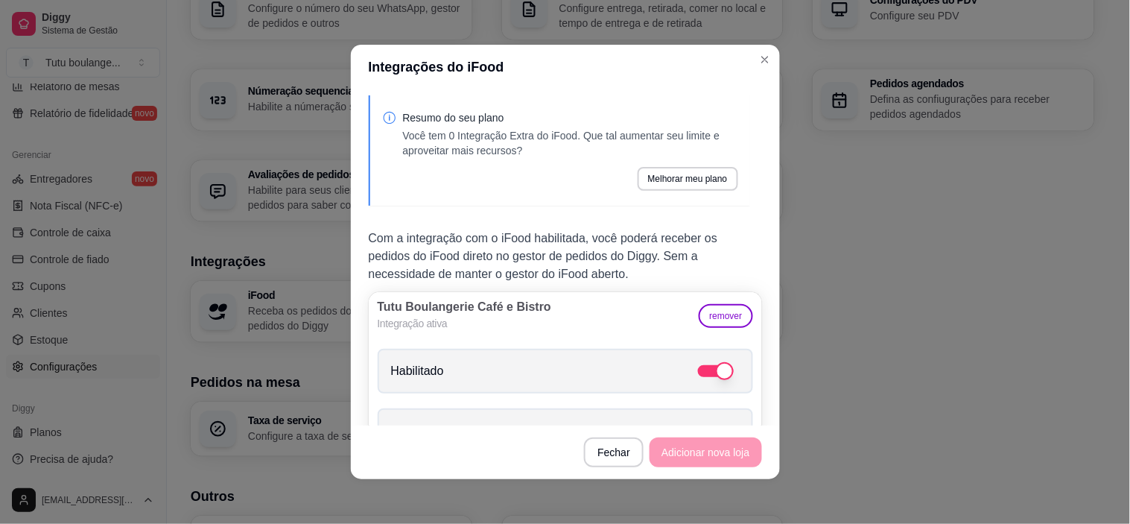
click at [698, 375] on span at bounding box center [716, 371] width 36 height 12
click at [740, 375] on input "Habilitado" at bounding box center [745, 379] width 10 height 10
checkbox input "false"
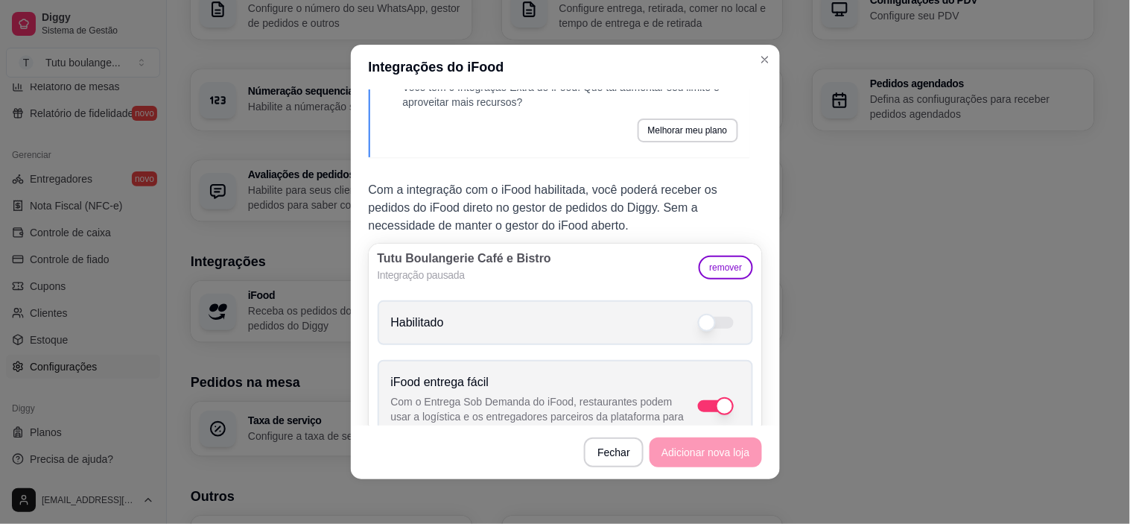
scroll to position [99, 0]
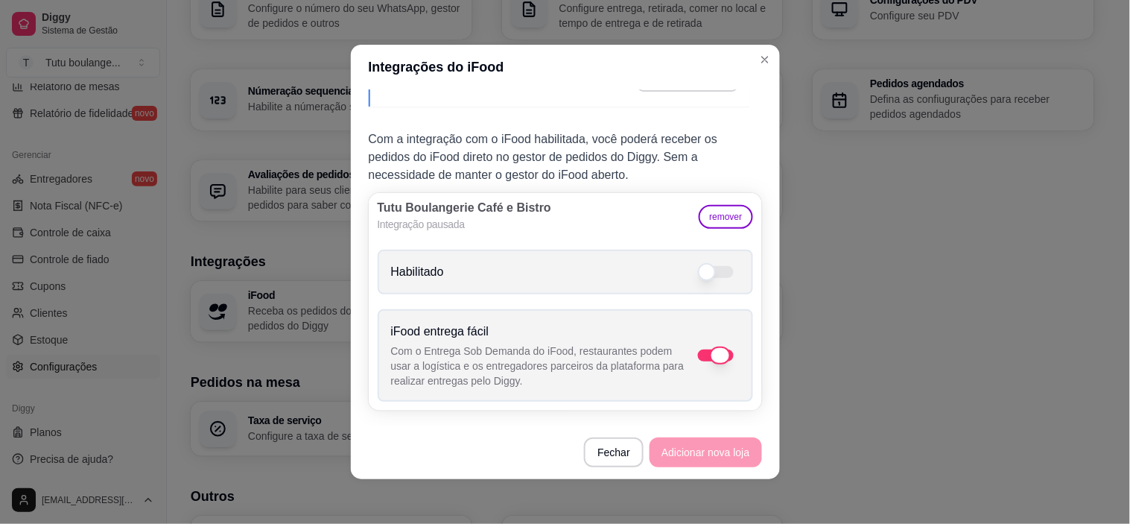
click at [710, 352] on span at bounding box center [720, 356] width 21 height 18
click at [740, 358] on input "iFood entrega fácil Com o Entrega Sob Demanda do iFood, restaurantes podem usar…" at bounding box center [745, 363] width 10 height 10
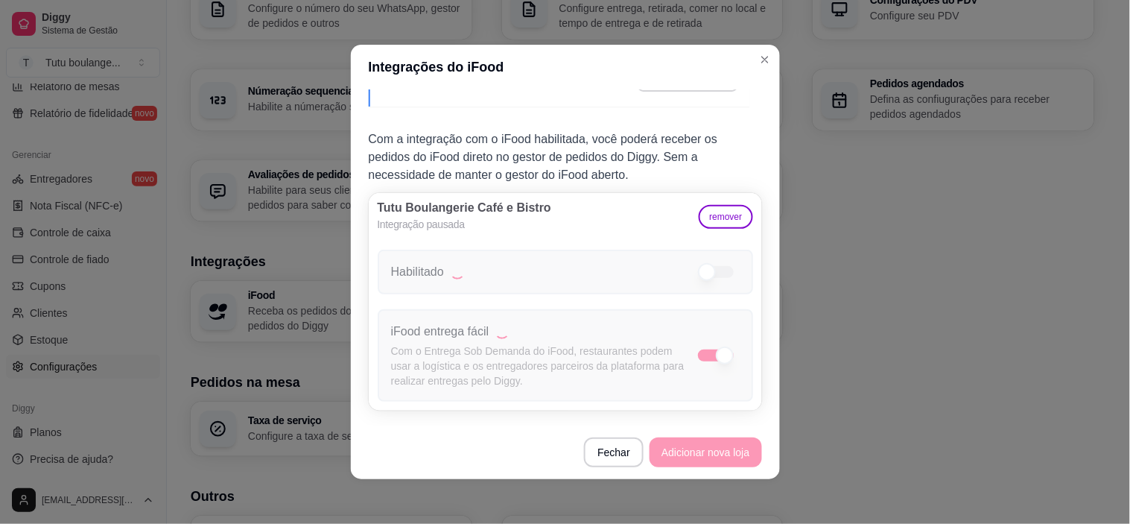
checkbox input "false"
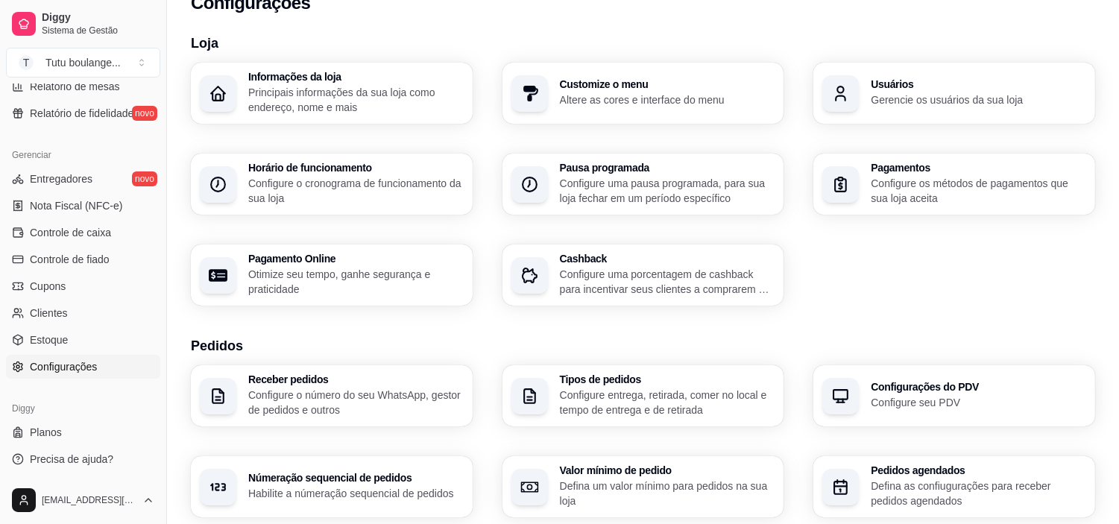
scroll to position [0, 0]
